Goal: Task Accomplishment & Management: Use online tool/utility

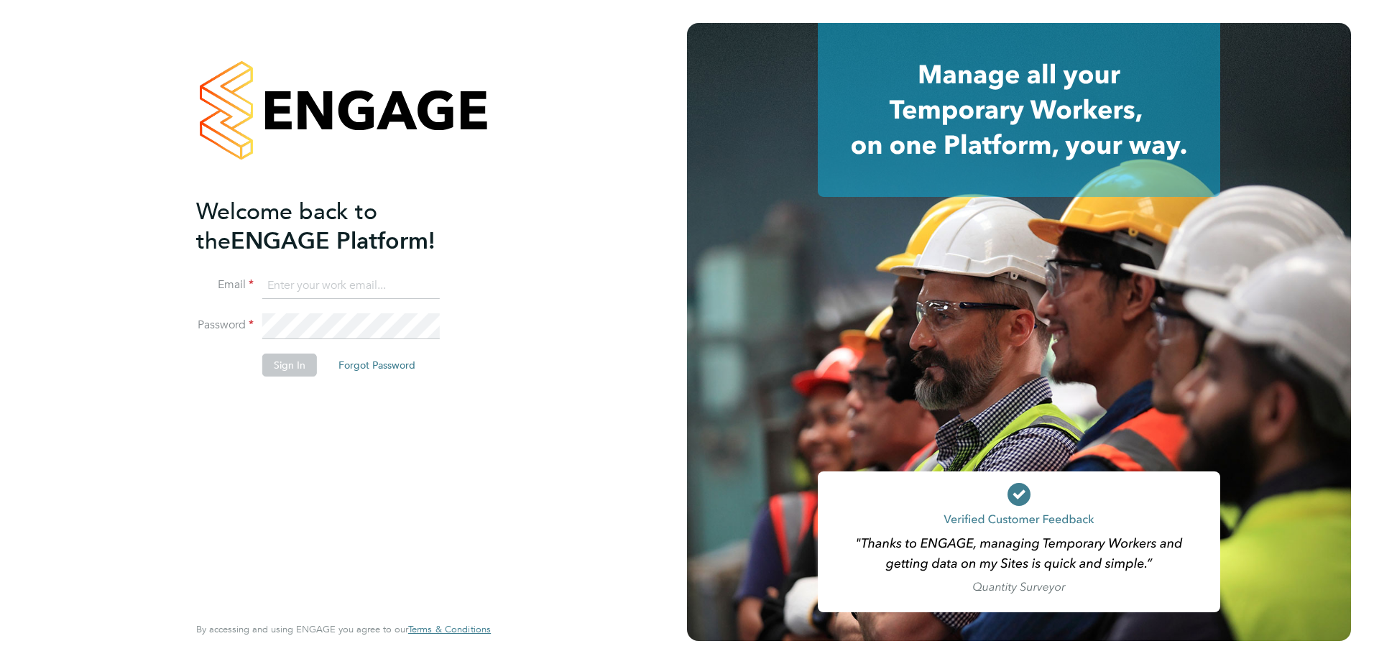
click at [343, 280] on input at bounding box center [351, 286] width 178 height 26
paste input "[EMAIL_ADDRESS][DOMAIN_NAME]"
type input "[EMAIL_ADDRESS][DOMAIN_NAME]"
click at [307, 362] on button "Sign In" at bounding box center [289, 365] width 55 height 23
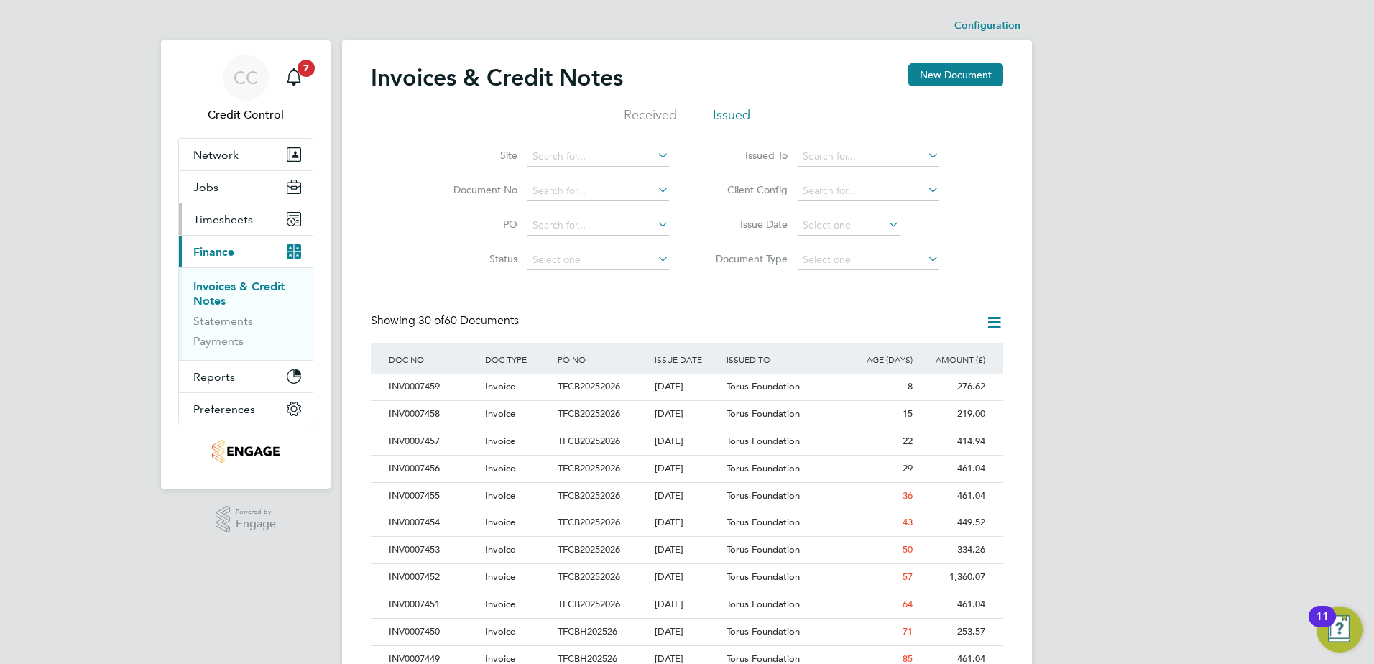
click at [230, 205] on button "Timesheets" at bounding box center [246, 219] width 134 height 32
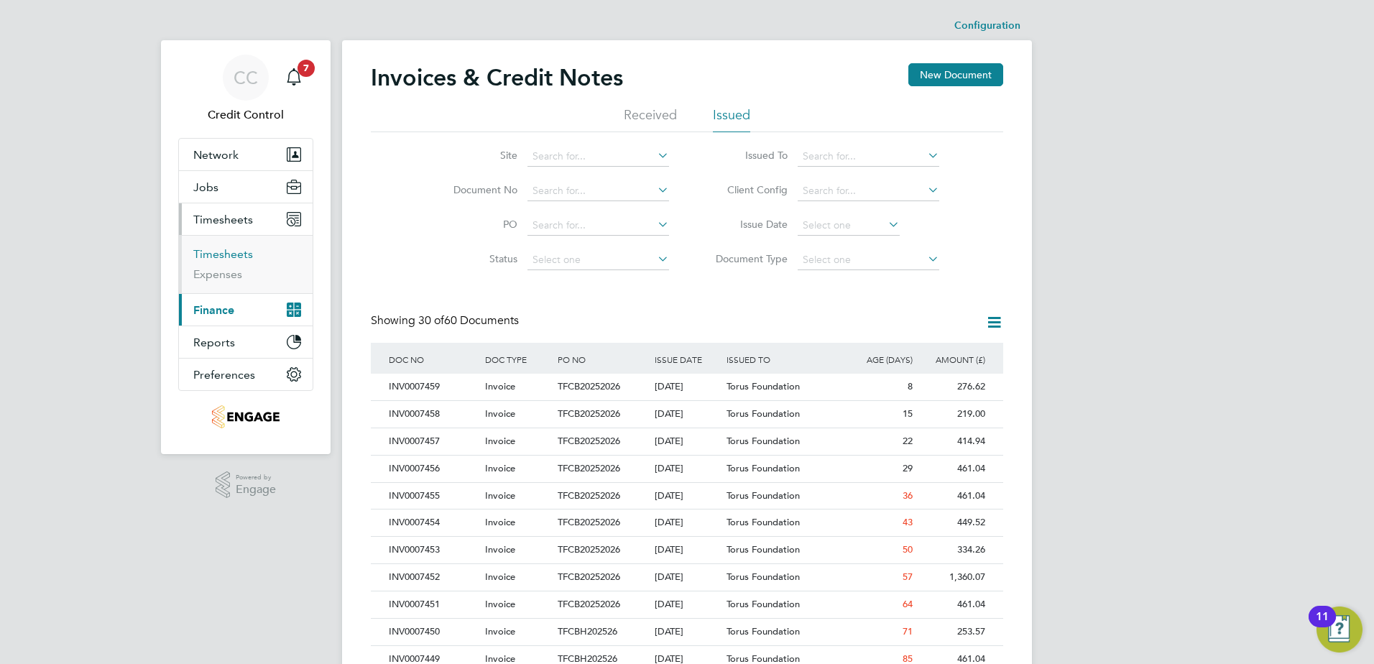
click at [229, 251] on link "Timesheets" at bounding box center [223, 254] width 60 height 14
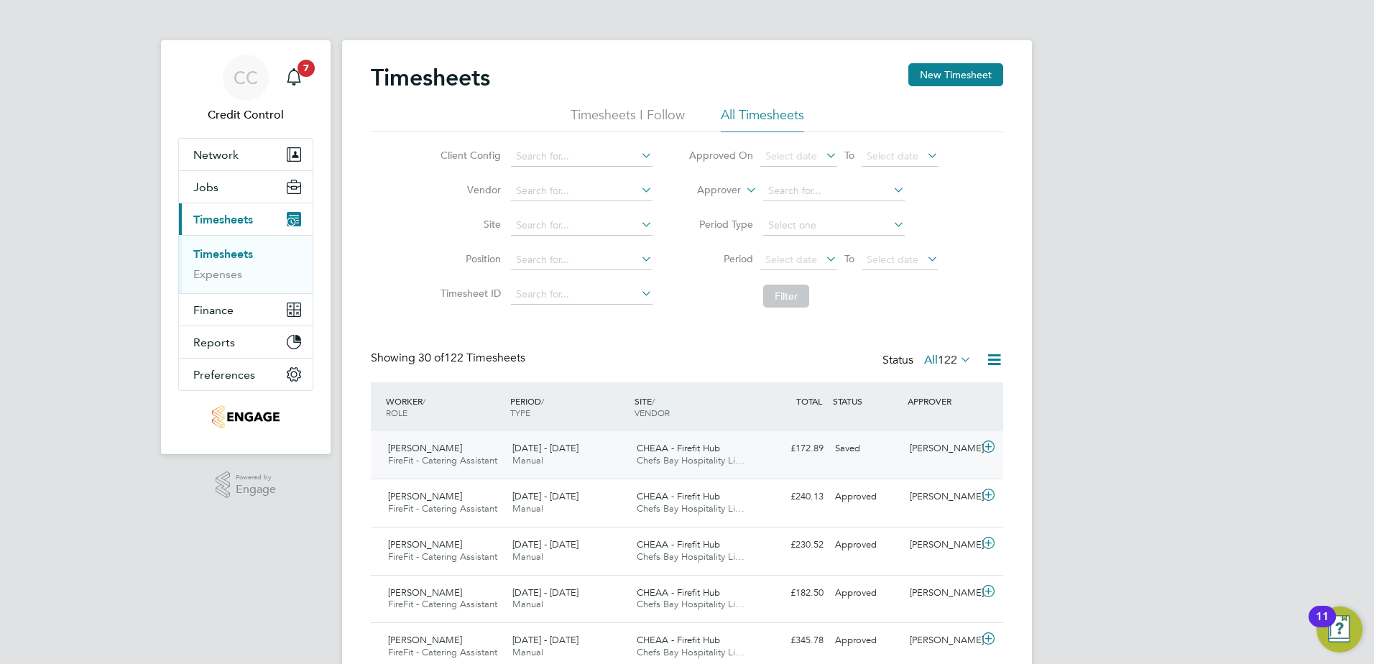
click at [735, 457] on span "Chefs Bay Hospitality Li…" at bounding box center [691, 460] width 108 height 12
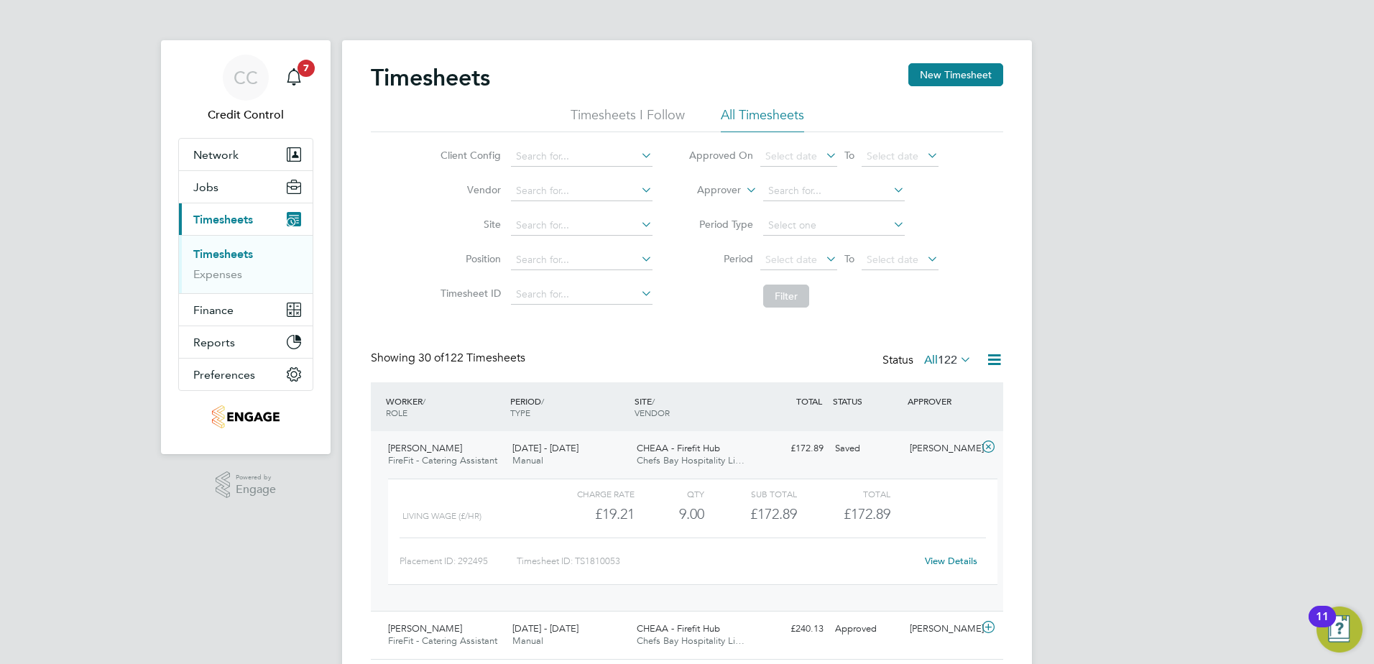
click at [956, 560] on link "View Details" at bounding box center [951, 561] width 52 height 12
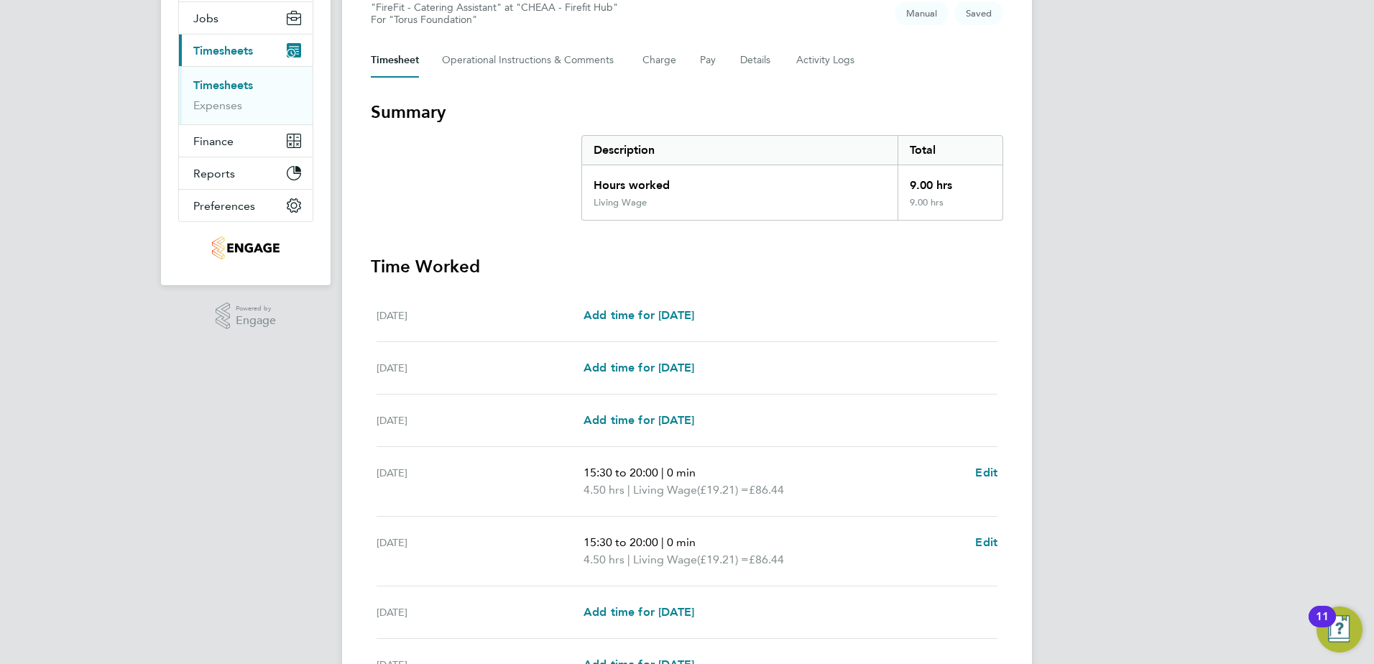
scroll to position [144, 0]
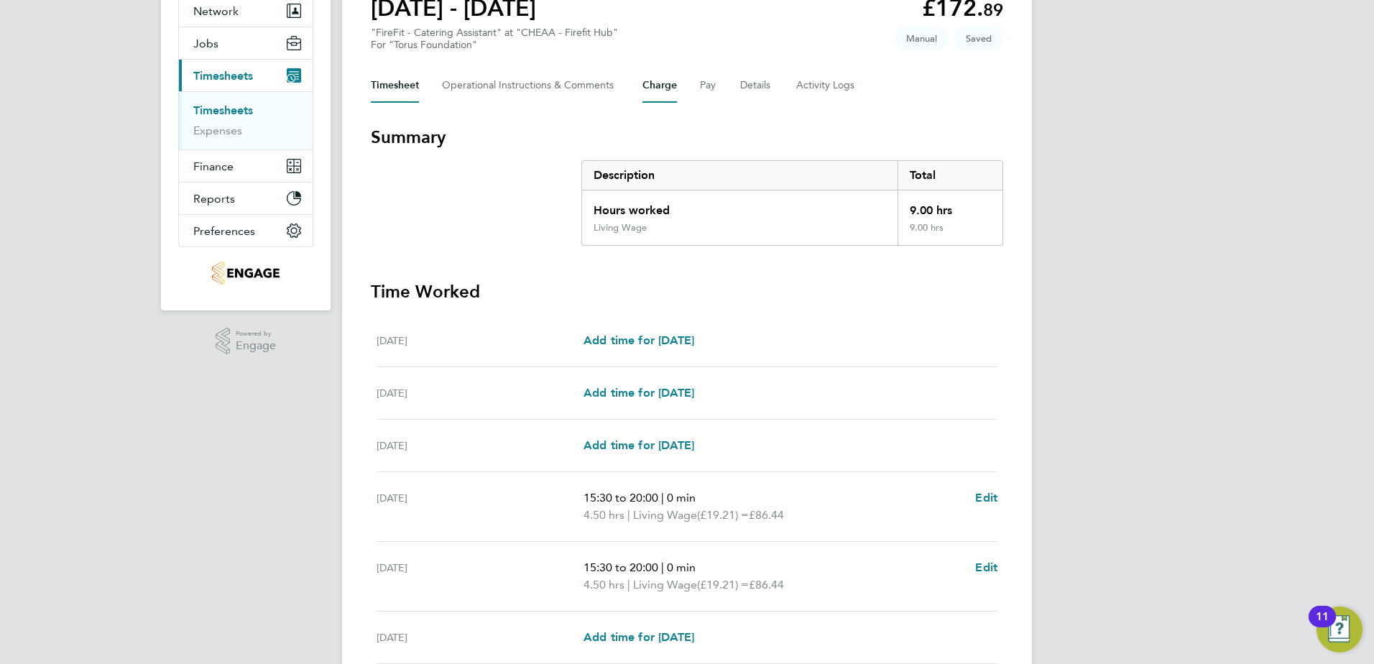
click at [655, 81] on button "Charge" at bounding box center [660, 85] width 35 height 35
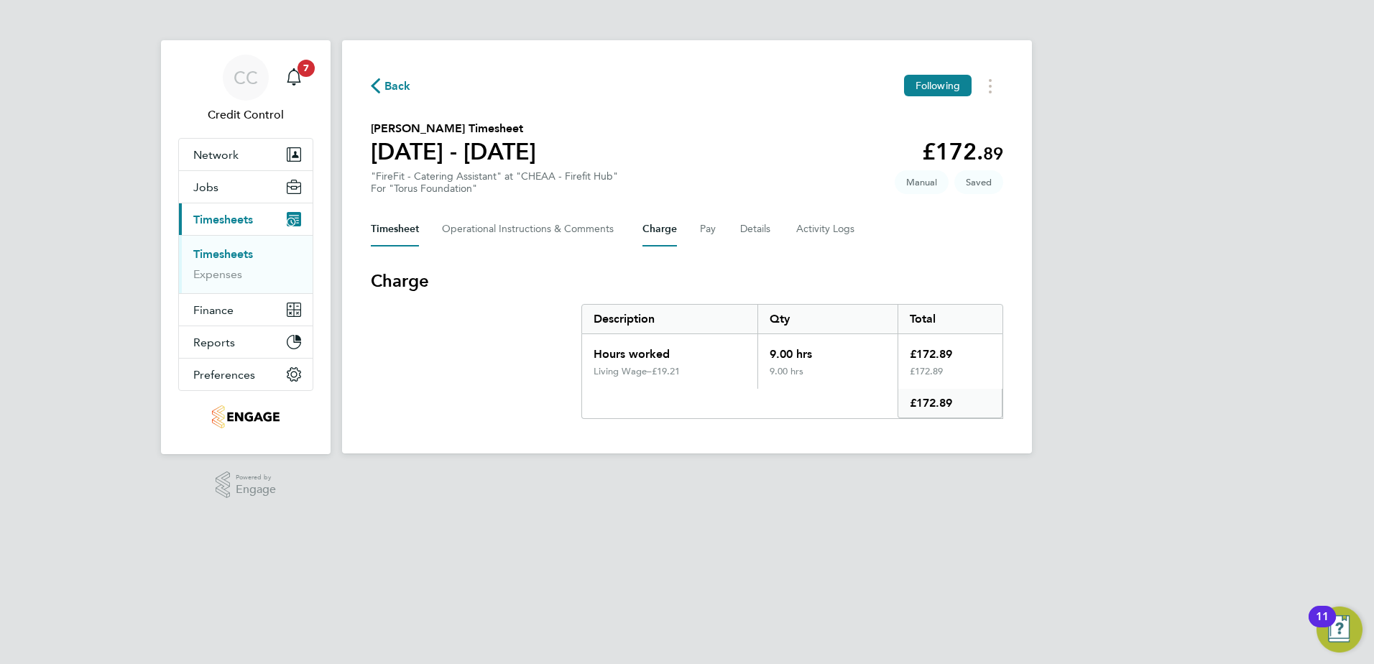
click at [406, 224] on button "Timesheet" at bounding box center [395, 229] width 48 height 35
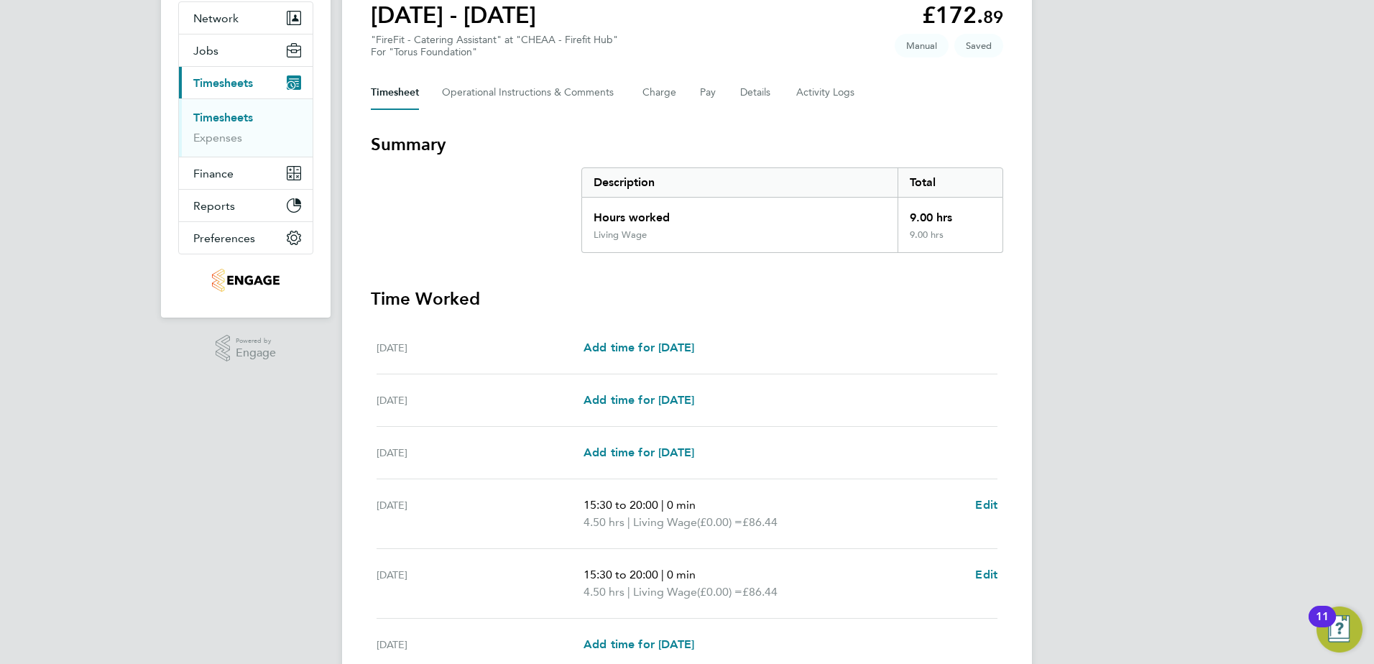
scroll to position [323, 0]
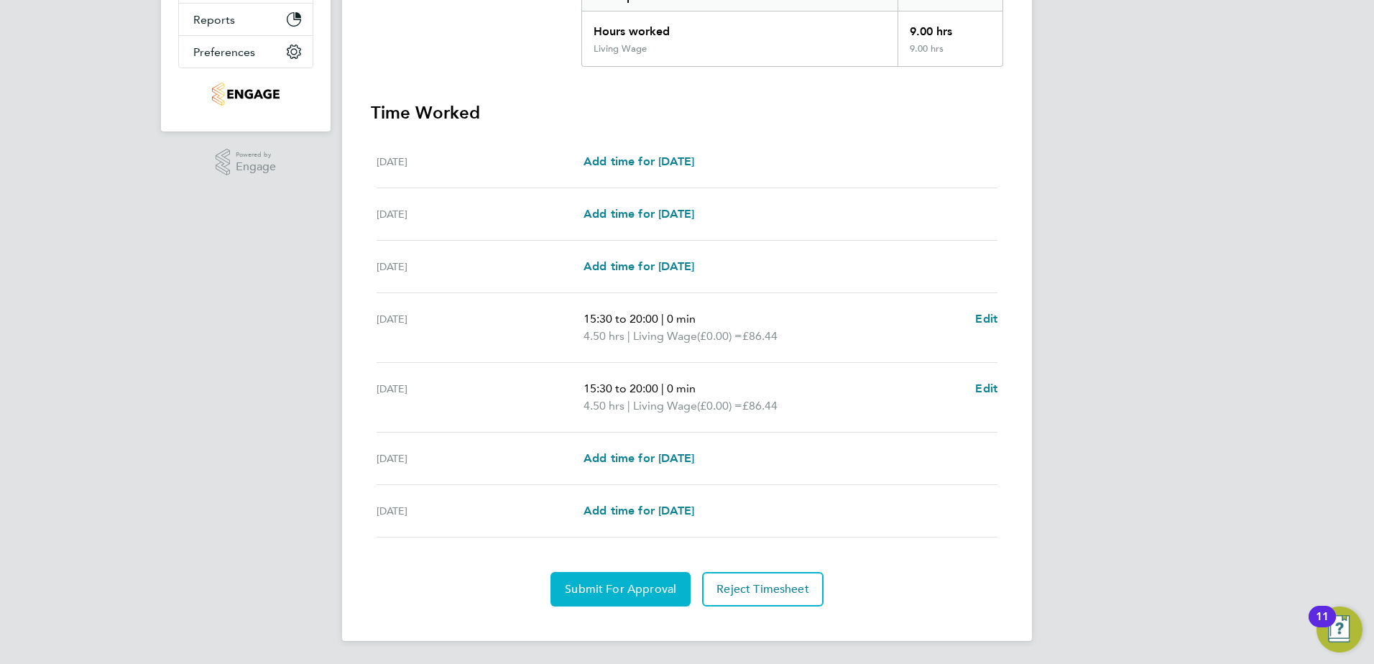
click at [602, 595] on span "Submit For Approval" at bounding box center [620, 589] width 111 height 14
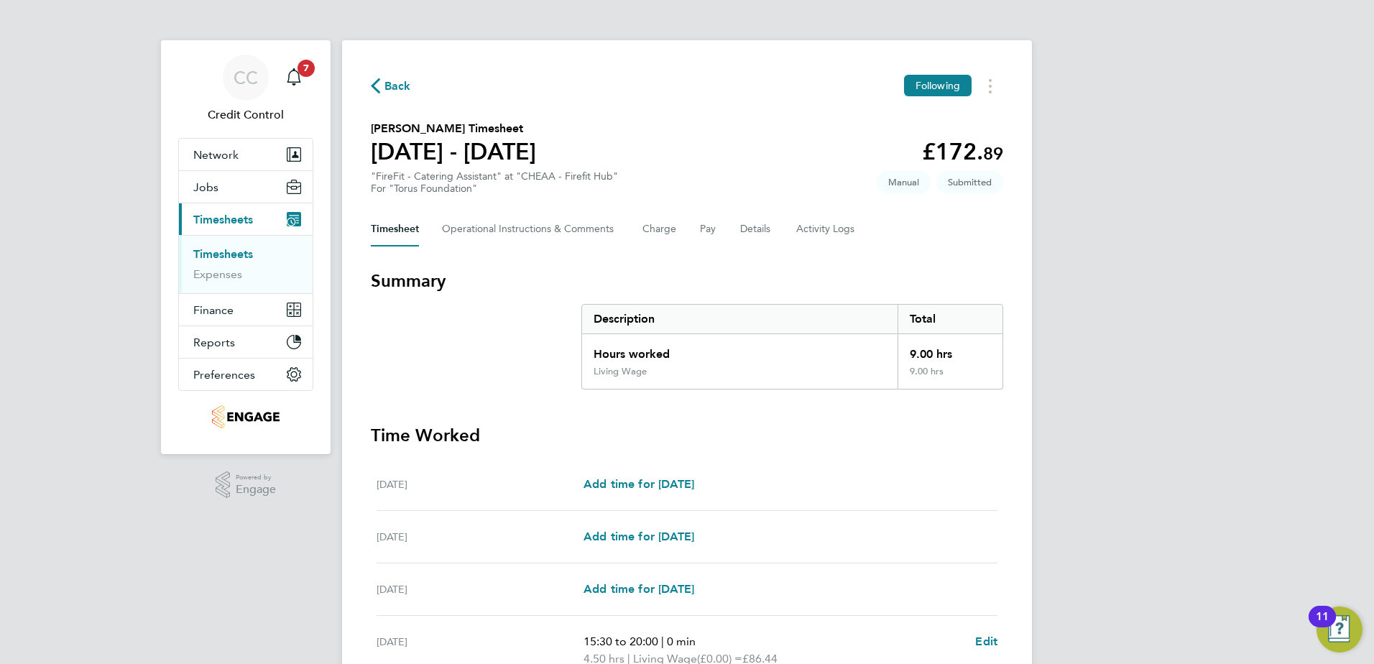
click at [390, 85] on span "Back" at bounding box center [398, 86] width 27 height 17
